Goal: Navigation & Orientation: Understand site structure

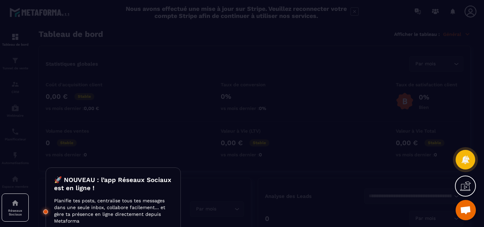
click at [302, 151] on div at bounding box center [242, 113] width 484 height 227
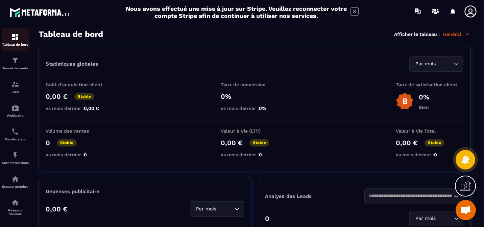
click at [16, 39] on img at bounding box center [15, 37] width 8 height 8
click at [12, 69] on p "Tunnel de vente" at bounding box center [15, 68] width 27 height 4
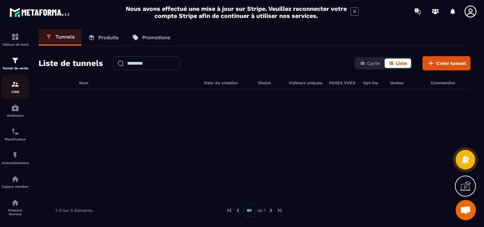
click at [15, 92] on p "CRM" at bounding box center [15, 92] width 27 height 4
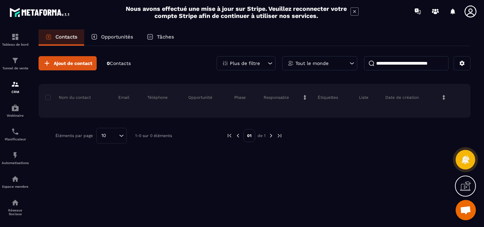
click at [110, 37] on p "Opportunités" at bounding box center [117, 37] width 32 height 6
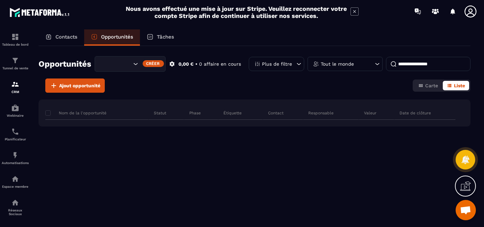
click at [62, 36] on p "Contacts" at bounding box center [66, 37] width 22 height 6
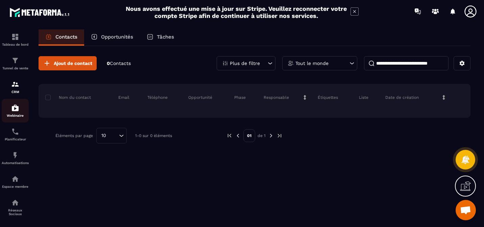
click at [19, 117] on p "Webinaire" at bounding box center [15, 116] width 27 height 4
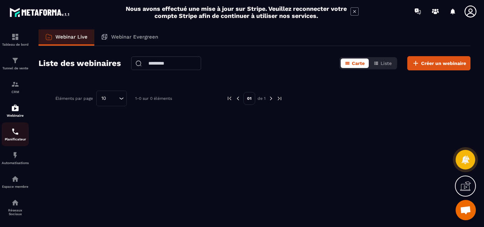
click at [18, 141] on p "Planificateur" at bounding box center [15, 139] width 27 height 4
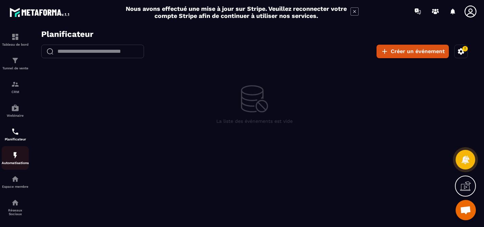
click at [15, 165] on p "Automatisations" at bounding box center [15, 163] width 27 height 4
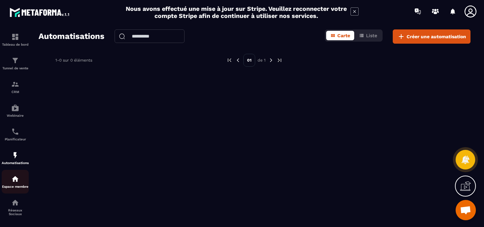
click at [16, 182] on img at bounding box center [15, 179] width 8 height 8
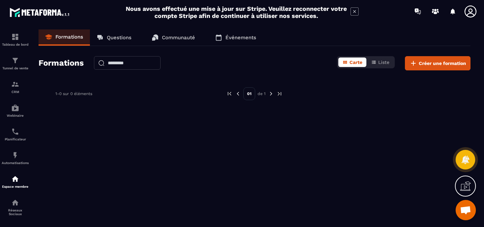
click at [243, 38] on p "Événements" at bounding box center [240, 37] width 31 height 6
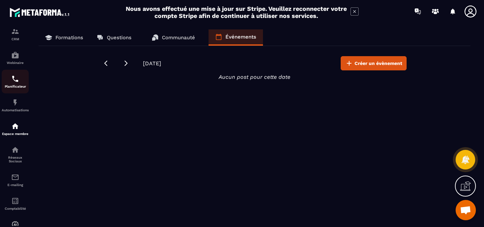
scroll to position [80, 0]
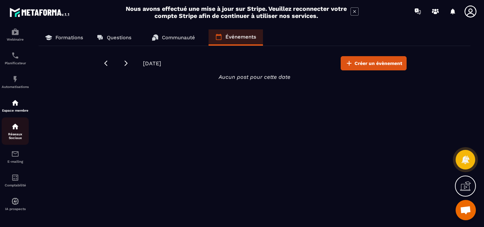
click at [17, 133] on p "Réseaux Sociaux" at bounding box center [15, 135] width 27 height 7
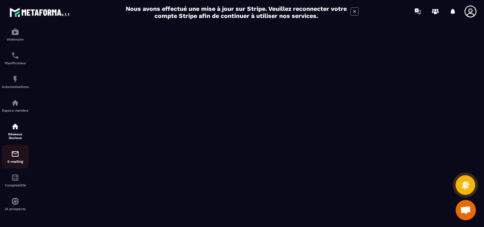
click at [17, 154] on img at bounding box center [15, 154] width 8 height 8
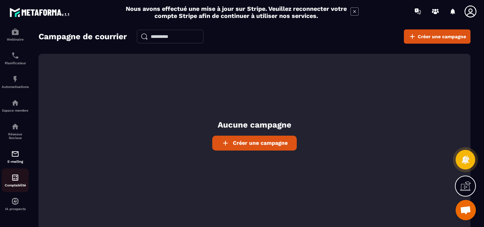
click at [11, 180] on img at bounding box center [15, 177] width 8 height 8
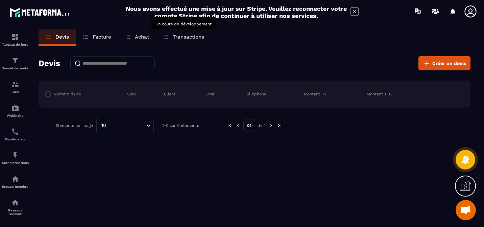
click at [187, 36] on p "Transactions" at bounding box center [188, 37] width 31 height 6
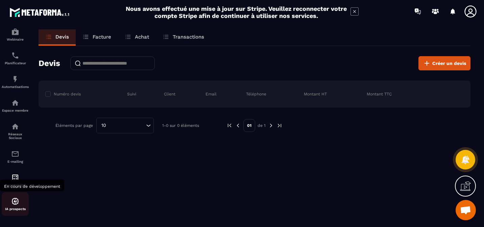
click at [14, 202] on img at bounding box center [15, 201] width 8 height 8
click at [17, 209] on p "IA prospects" at bounding box center [15, 209] width 27 height 4
click at [18, 202] on img at bounding box center [15, 201] width 8 height 8
click at [22, 208] on p "IA prospects" at bounding box center [15, 209] width 27 height 4
click at [13, 196] on div "IA prospects" at bounding box center [15, 204] width 27 height 24
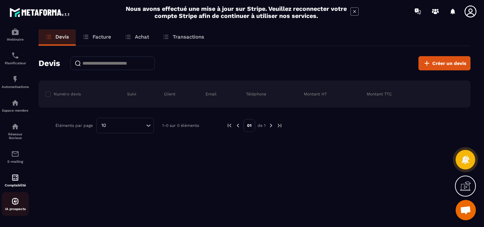
click at [13, 197] on img at bounding box center [15, 201] width 8 height 8
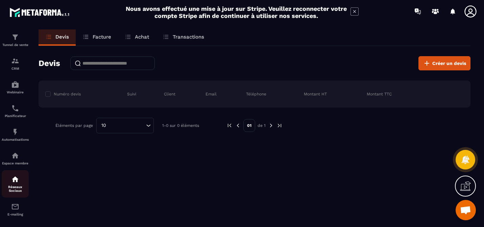
scroll to position [0, 0]
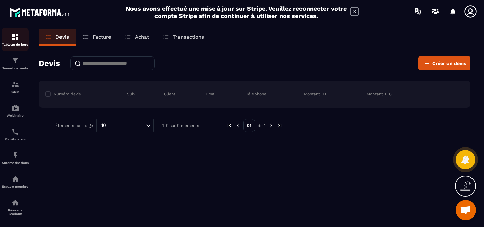
click at [11, 40] on div "Tableau de bord" at bounding box center [15, 40] width 27 height 14
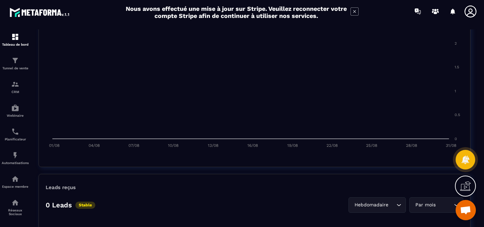
scroll to position [358, 0]
click at [16, 66] on div "Tunnel de vente" at bounding box center [15, 63] width 27 height 14
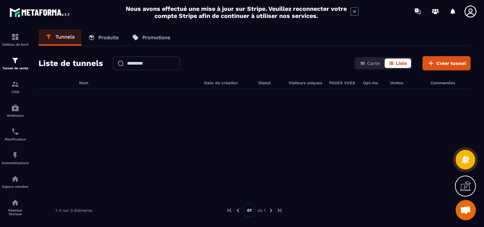
click at [113, 38] on p "Produits" at bounding box center [108, 37] width 20 height 6
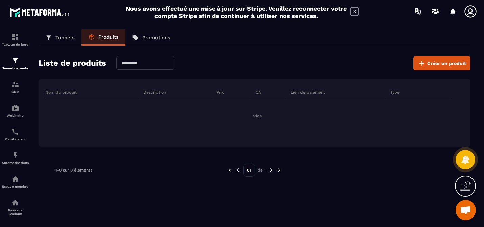
click at [160, 40] on p "Promotions" at bounding box center [156, 37] width 28 height 6
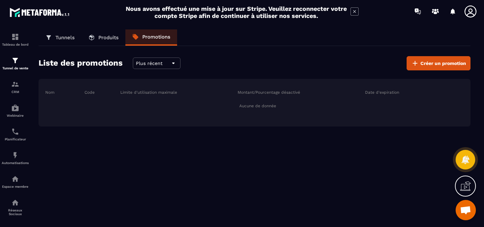
click at [470, 12] on icon at bounding box center [470, 12] width 14 height 14
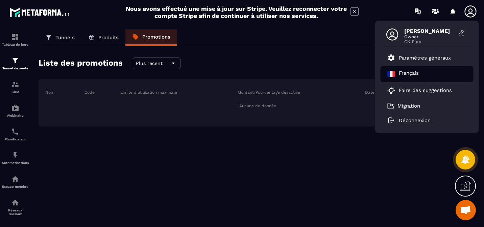
click at [404, 73] on p "Français" at bounding box center [409, 74] width 20 height 8
